Goal: Task Accomplishment & Management: Manage account settings

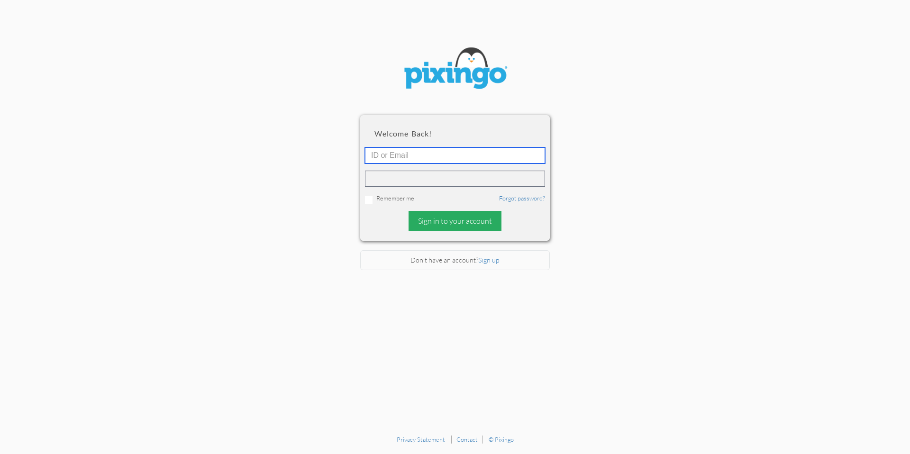
type input "[PERSON_NAME][EMAIL_ADDRESS][DOMAIN_NAME]"
click at [471, 213] on div "Sign in to your account" at bounding box center [455, 221] width 93 height 20
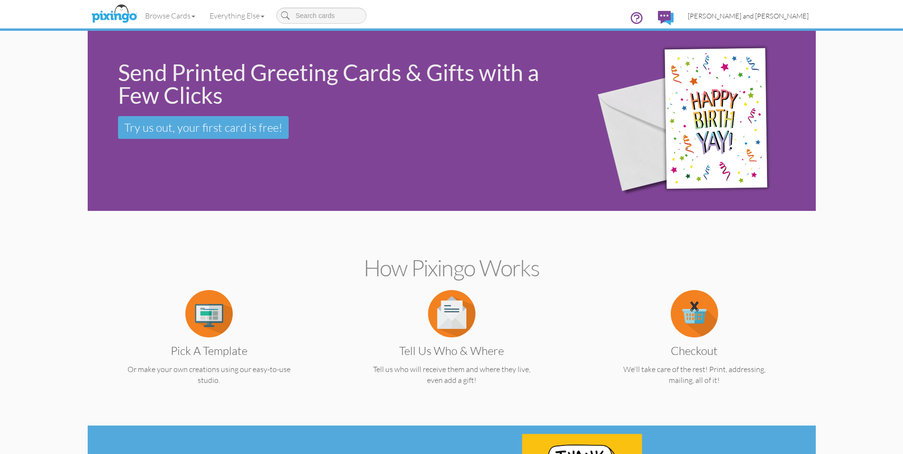
click at [773, 12] on span "[PERSON_NAME] and [PERSON_NAME]" at bounding box center [748, 16] width 121 height 8
click at [772, 18] on span "[PERSON_NAME] and [PERSON_NAME]" at bounding box center [748, 16] width 121 height 8
click at [760, 16] on span "[PERSON_NAME] and [PERSON_NAME]" at bounding box center [748, 16] width 121 height 8
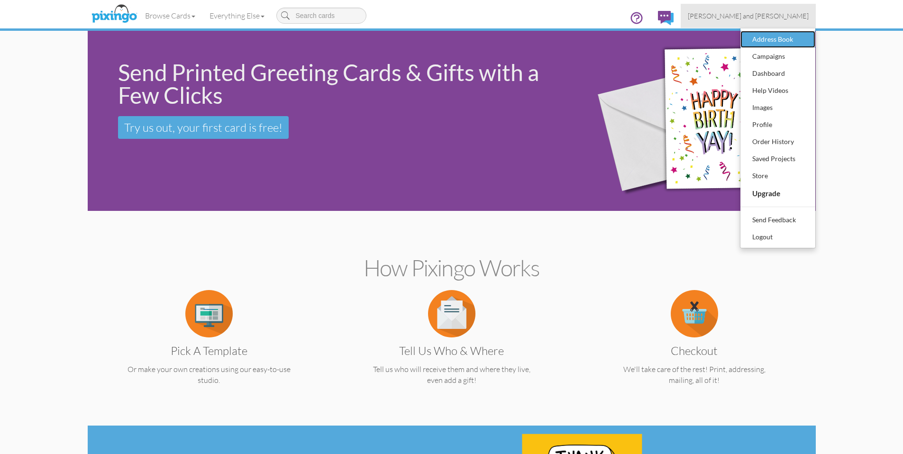
click at [794, 42] on div "Address Book" at bounding box center [778, 39] width 56 height 14
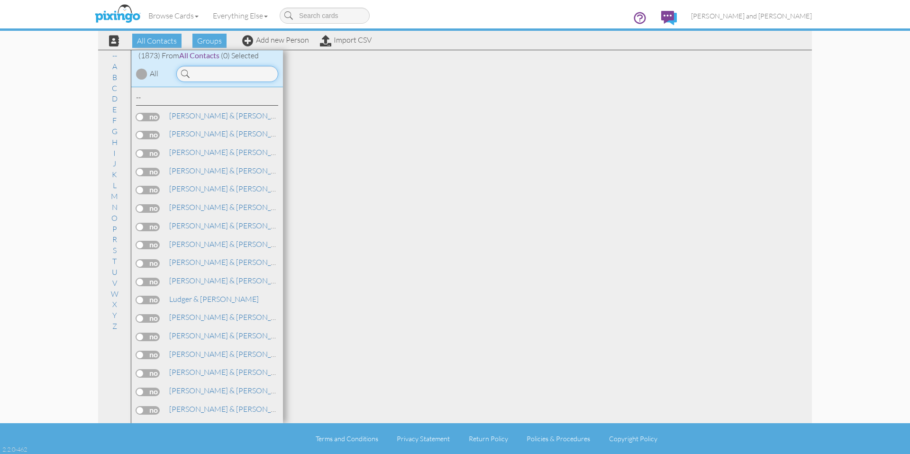
click at [242, 70] on input at bounding box center [227, 74] width 102 height 16
click at [237, 82] on div "(1873) From All Contacts (0) Selected All" at bounding box center [207, 68] width 152 height 37
click at [237, 82] on input at bounding box center [227, 74] width 102 height 16
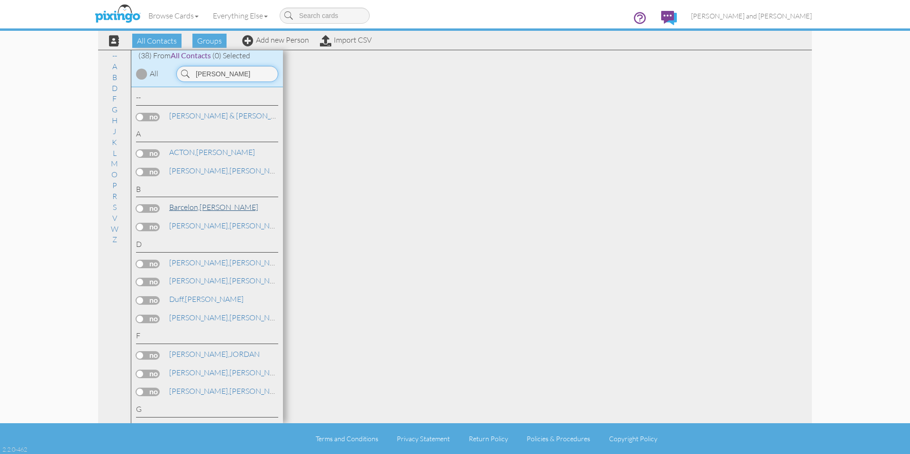
type input "dan"
click at [208, 211] on link "Barcelon, Dan" at bounding box center [213, 207] width 91 height 11
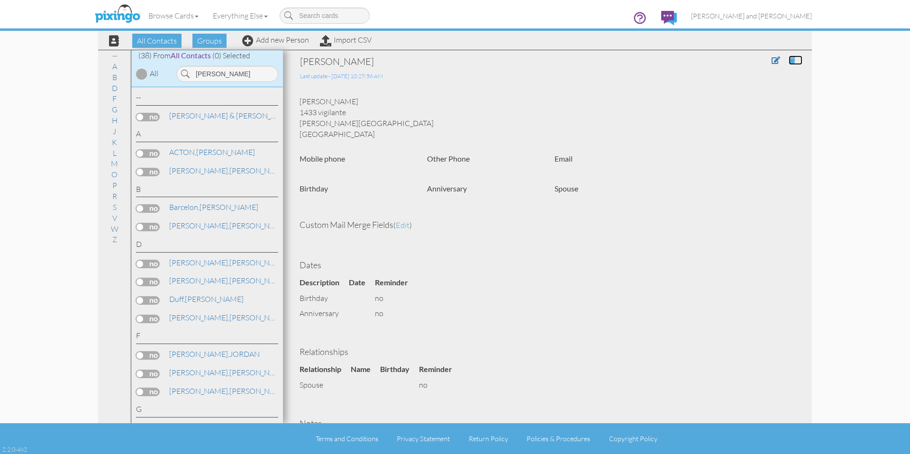
click at [789, 58] on span at bounding box center [792, 60] width 7 height 8
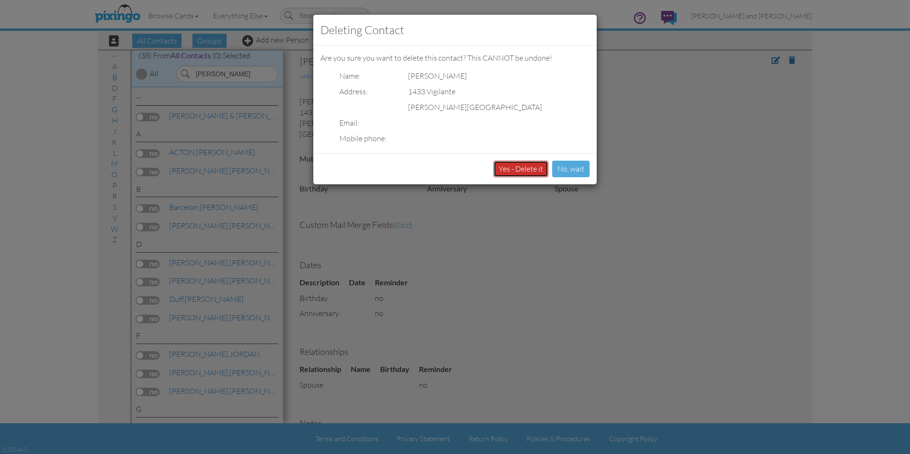
click at [517, 170] on button "Yes - Delete it" at bounding box center [521, 169] width 55 height 17
